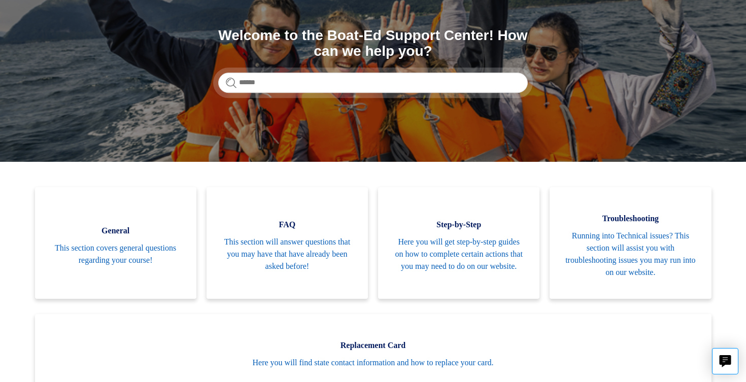
scroll to position [107, 0]
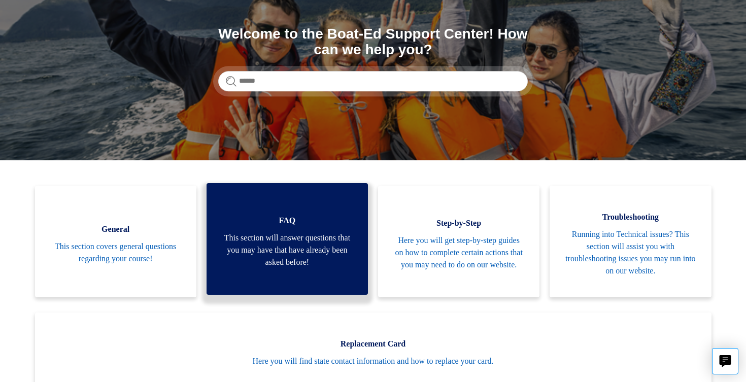
click at [287, 239] on span "This section will answer questions that you may have that have already been ask…" at bounding box center [287, 250] width 131 height 37
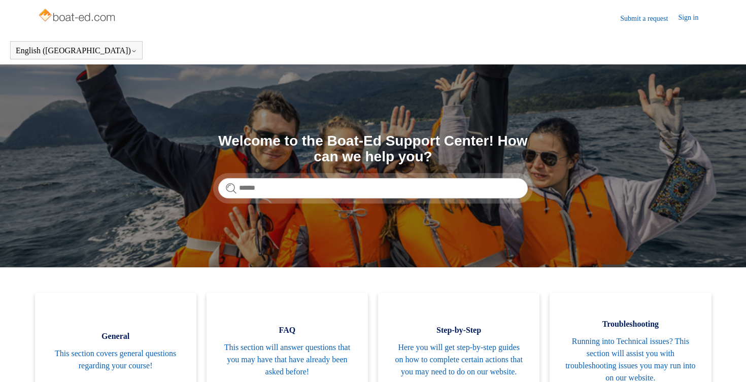
scroll to position [107, 0]
